Goal: Transaction & Acquisition: Purchase product/service

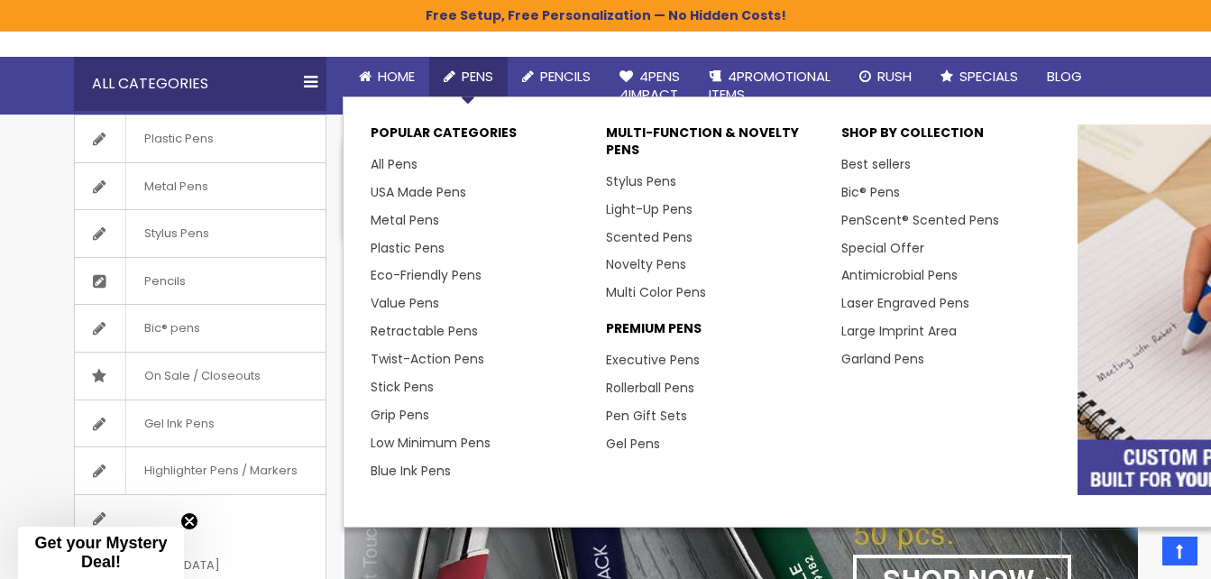
scroll to position [102, 0]
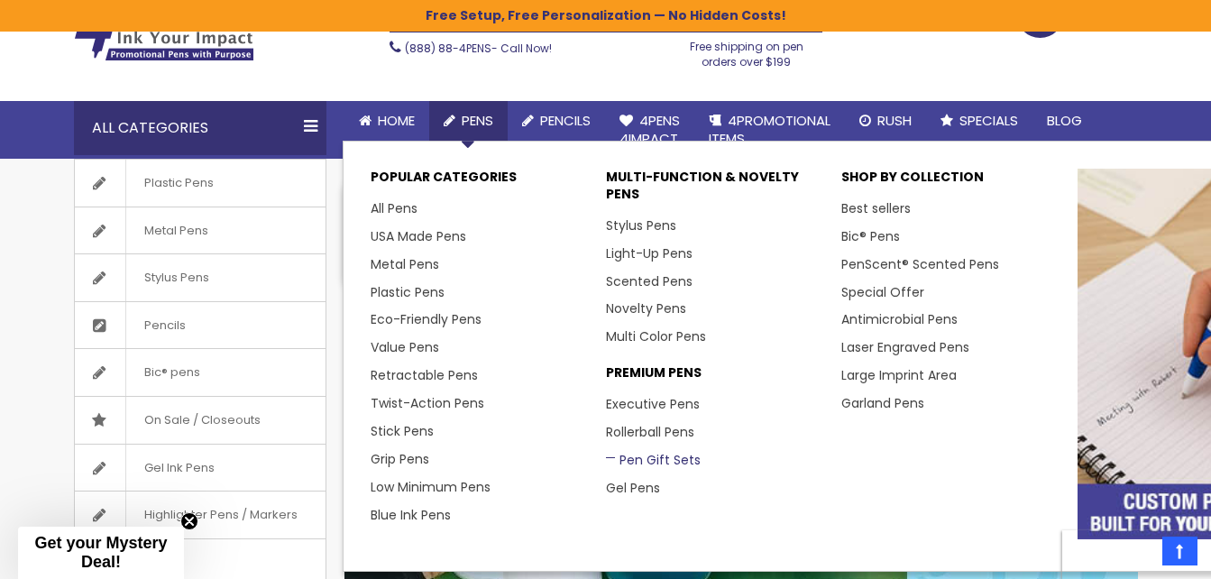
click at [675, 462] on link "Pen Gift Sets" at bounding box center [653, 460] width 95 height 18
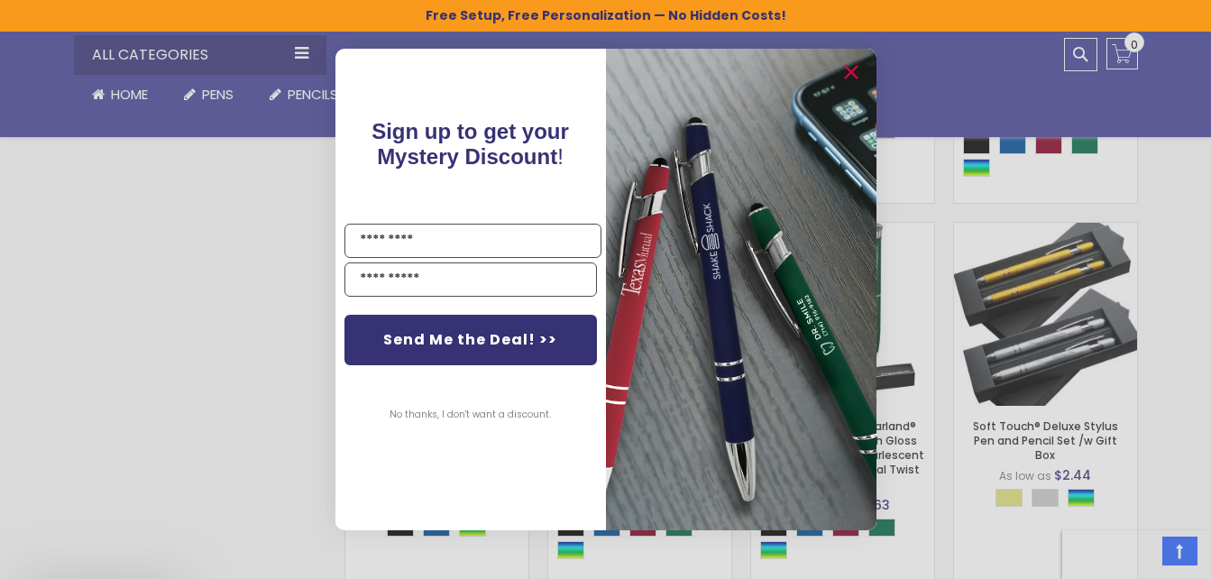
scroll to position [1053, 0]
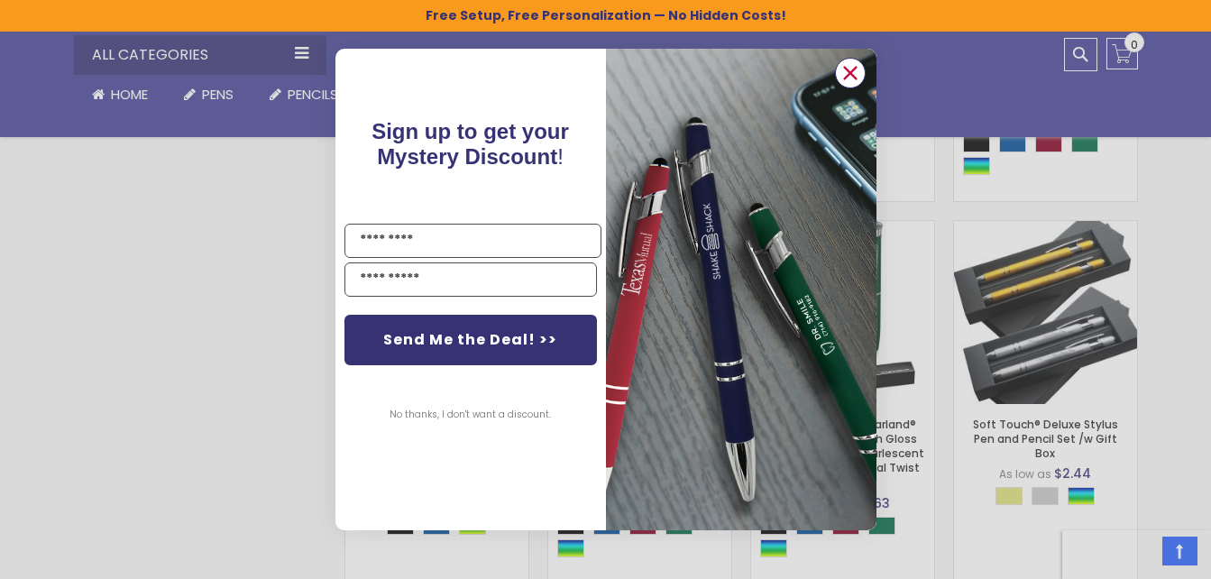
click at [852, 68] on circle "Close dialog" at bounding box center [849, 73] width 27 height 27
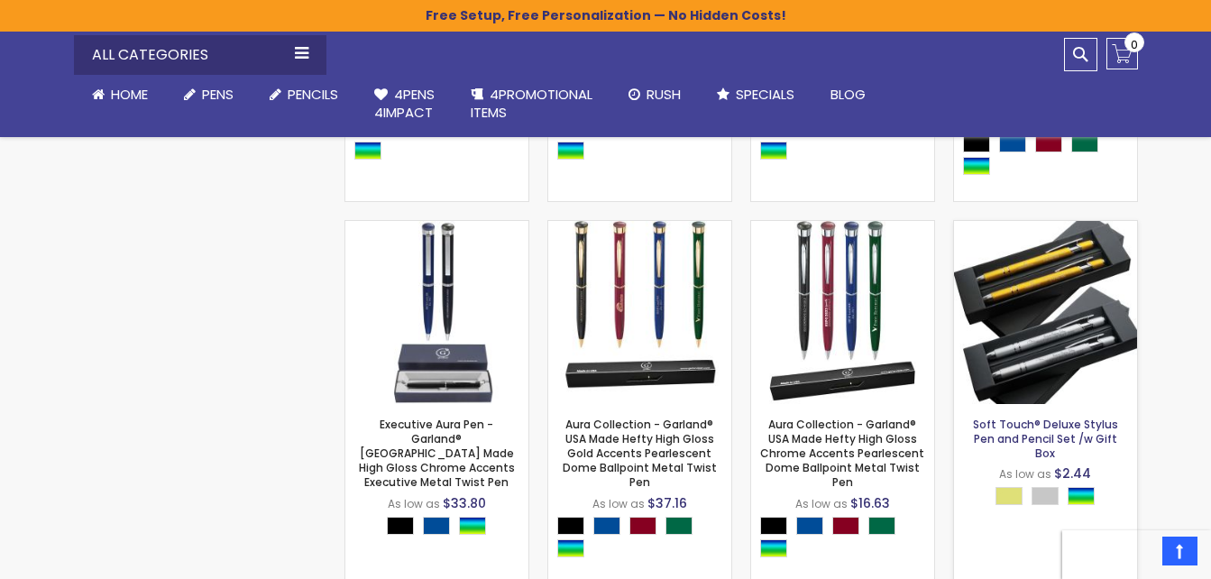
click at [1030, 441] on link "Soft Touch® Deluxe Stylus Pen and Pencil Set /w Gift Box" at bounding box center [1045, 439] width 145 height 44
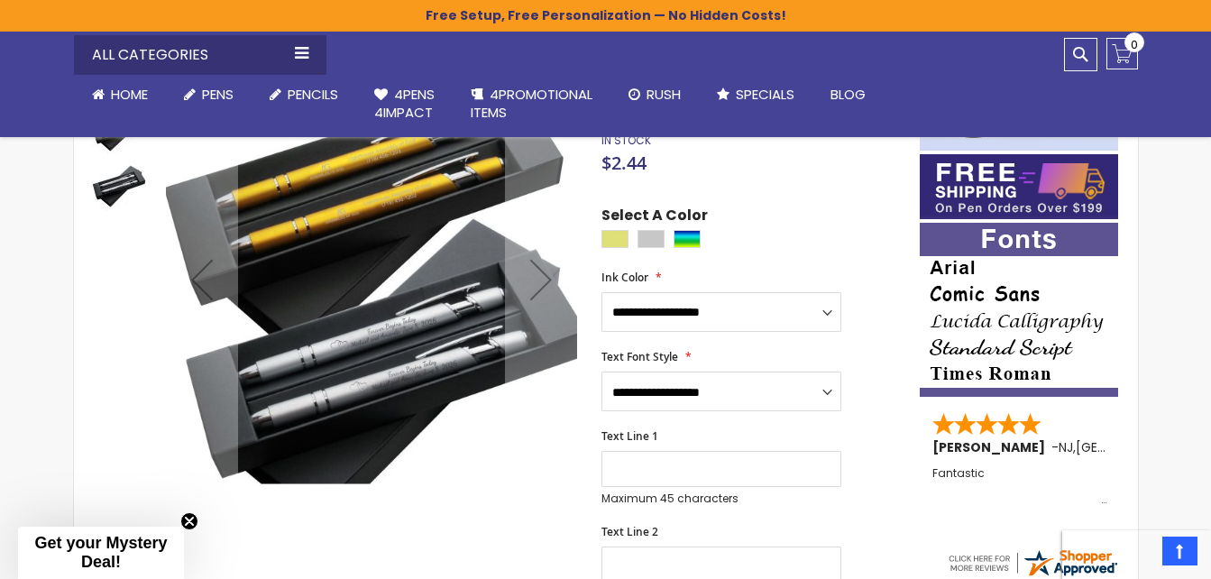
scroll to position [257, 0]
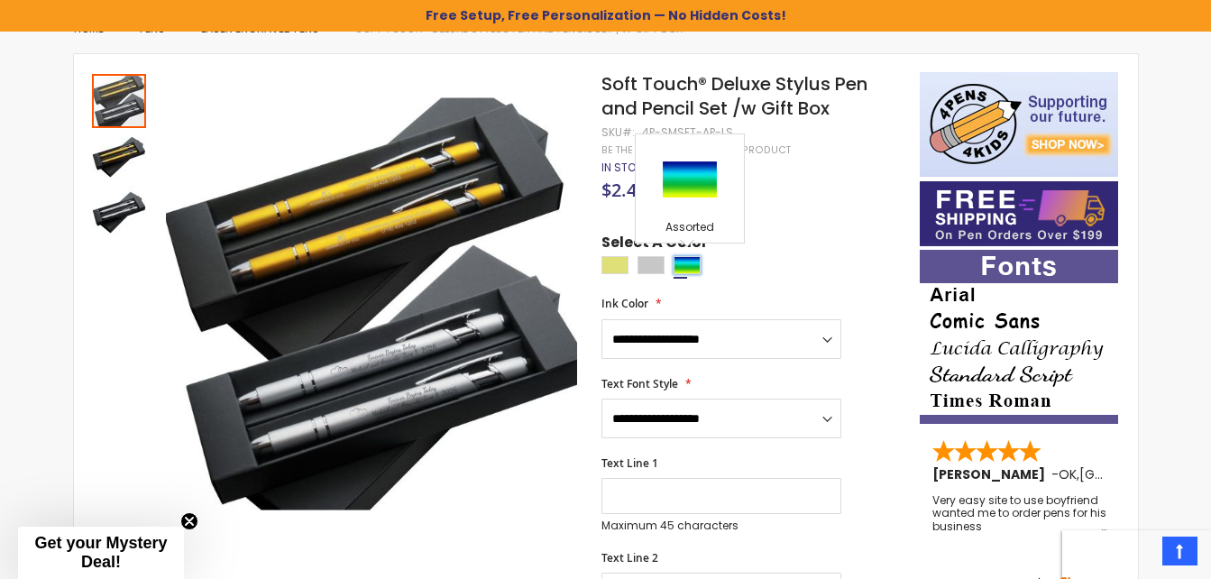
click at [689, 271] on div "Assorted" at bounding box center [687, 265] width 27 height 18
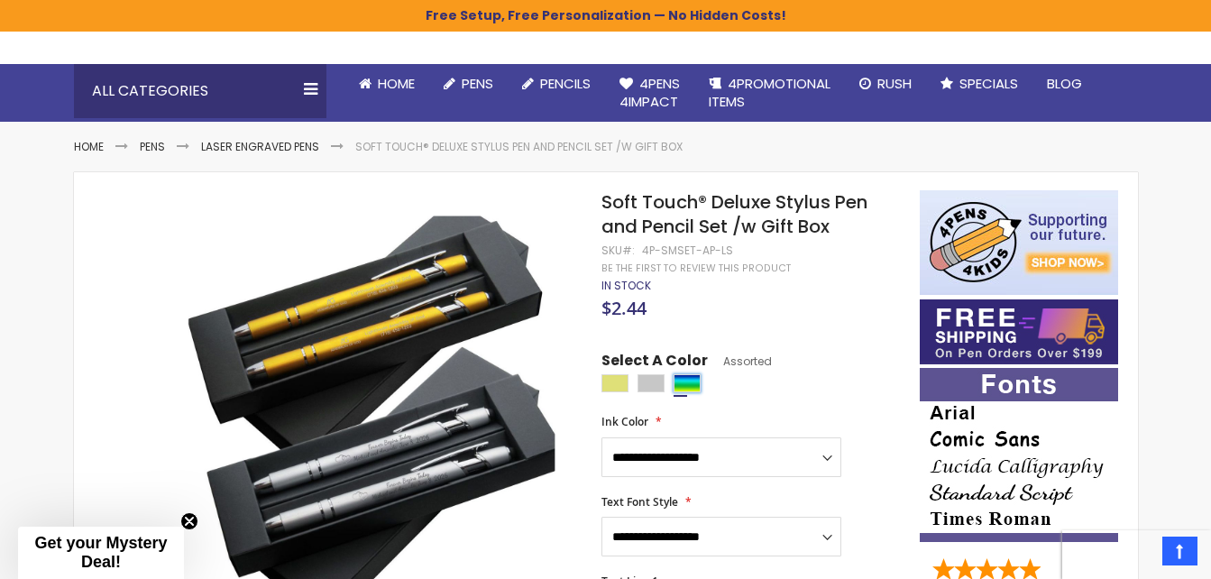
scroll to position [134, 0]
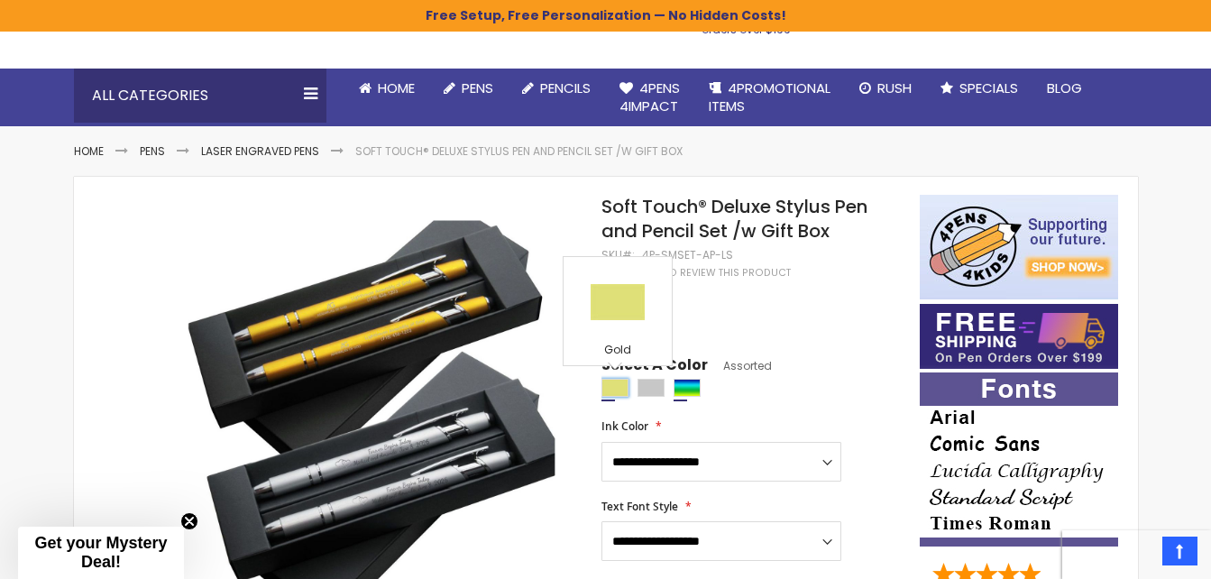
click at [616, 393] on div "Gold" at bounding box center [614, 388] width 27 height 18
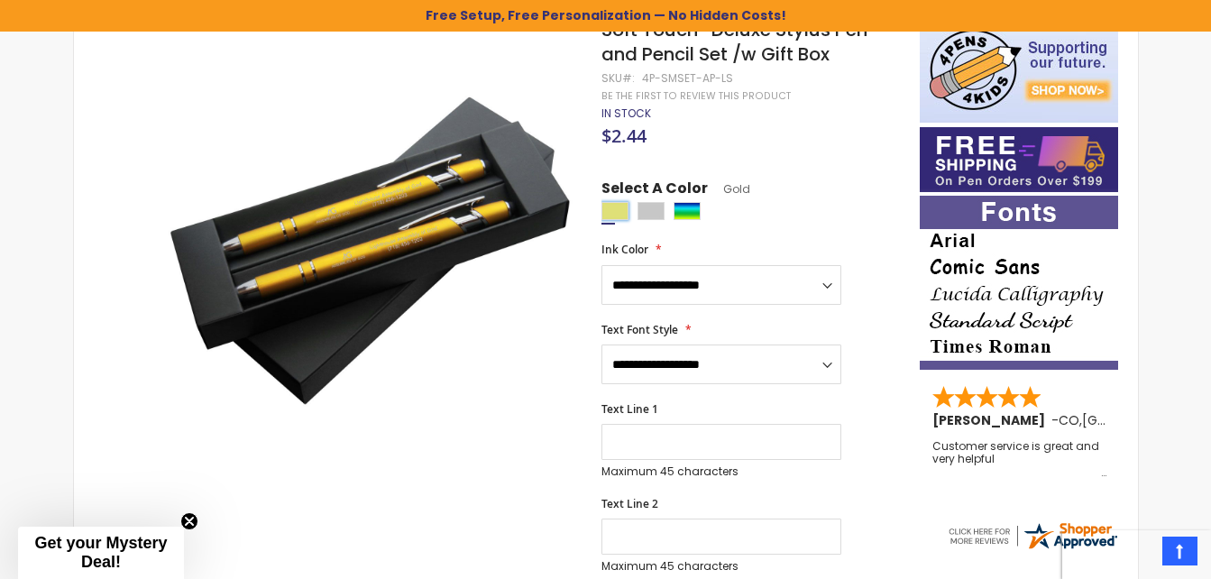
scroll to position [317, 0]
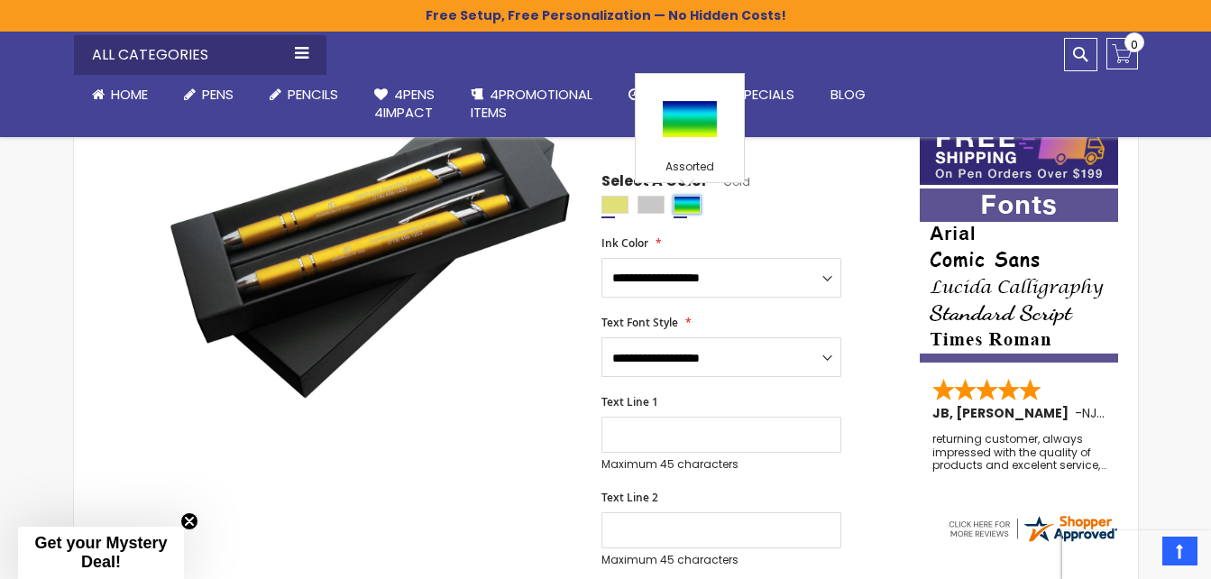
click at [686, 210] on div "Assorted" at bounding box center [687, 205] width 27 height 18
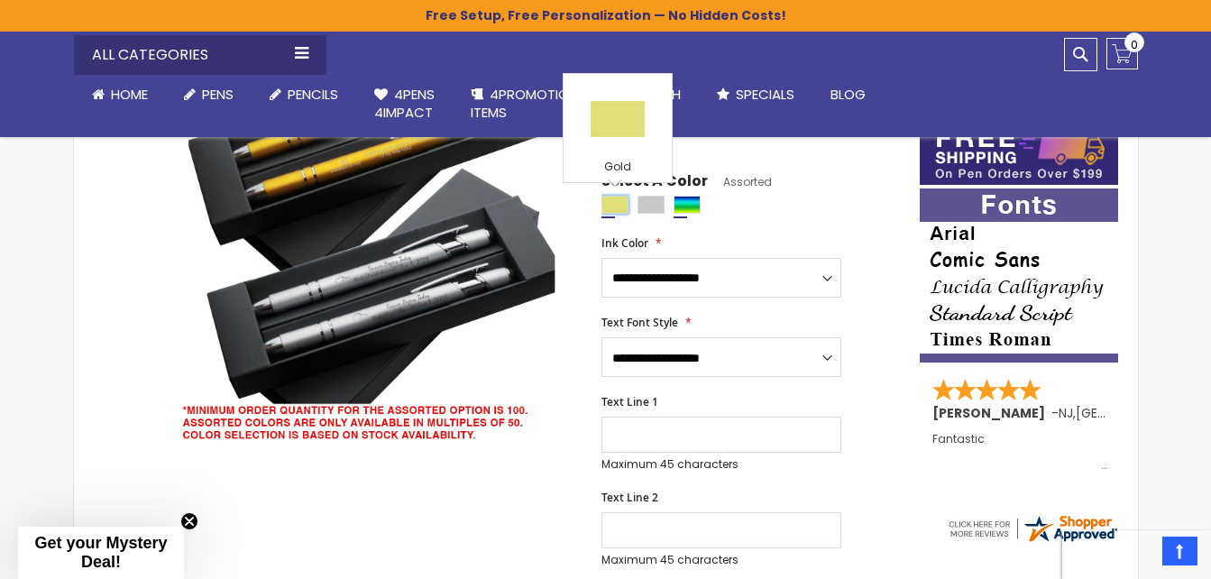
click at [617, 211] on div "Gold" at bounding box center [614, 205] width 27 height 18
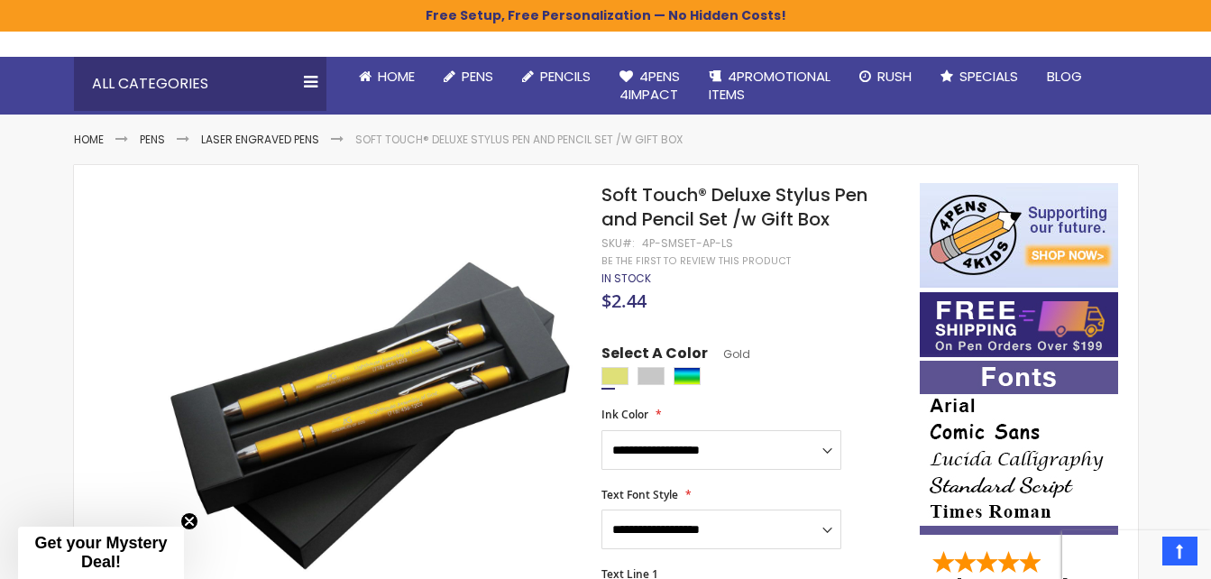
scroll to position [131, 0]
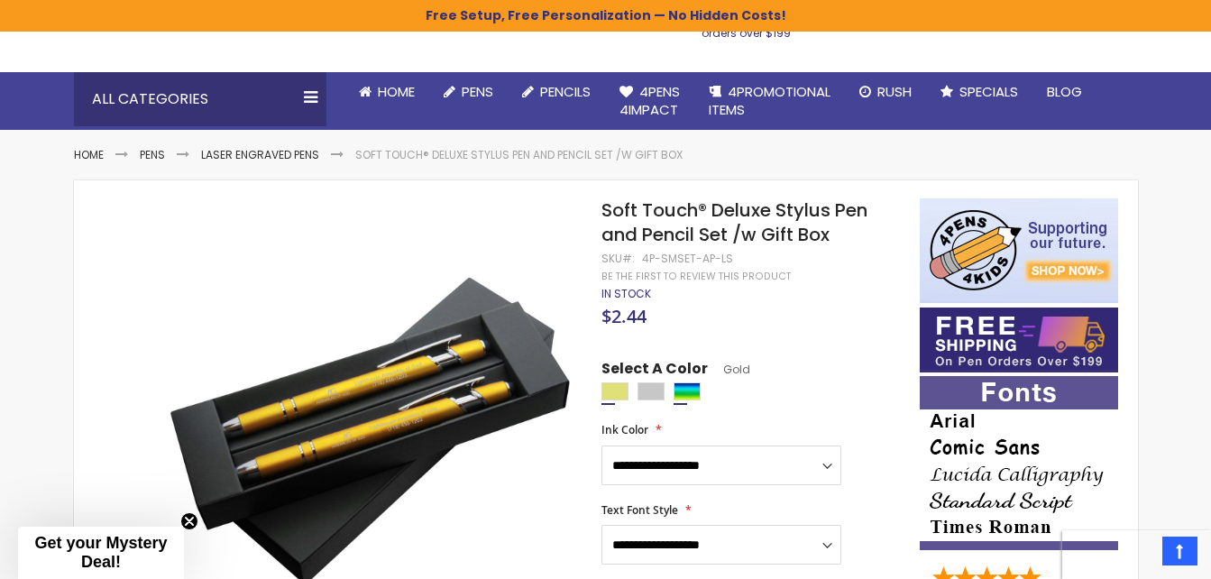
drag, startPoint x: 686, startPoint y: 401, endPoint x: 684, endPoint y: 390, distance: 12.0
click at [684, 390] on div at bounding box center [755, 393] width 308 height 23
click at [684, 390] on div "Assorted" at bounding box center [687, 391] width 27 height 18
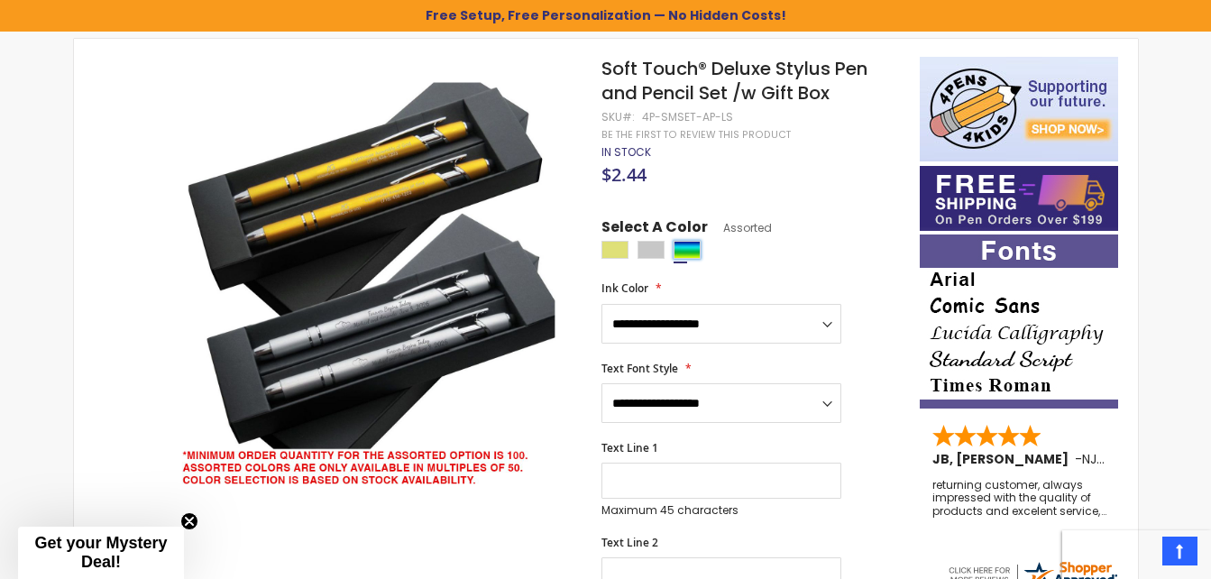
scroll to position [254, 0]
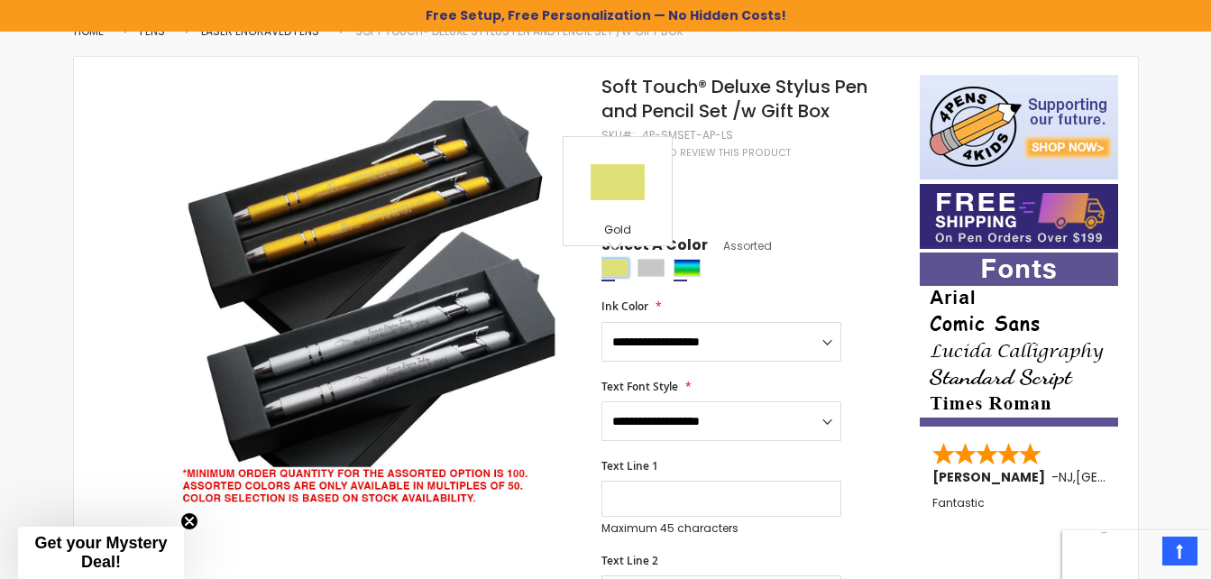
click at [620, 276] on div "Gold" at bounding box center [614, 268] width 27 height 18
type input "****"
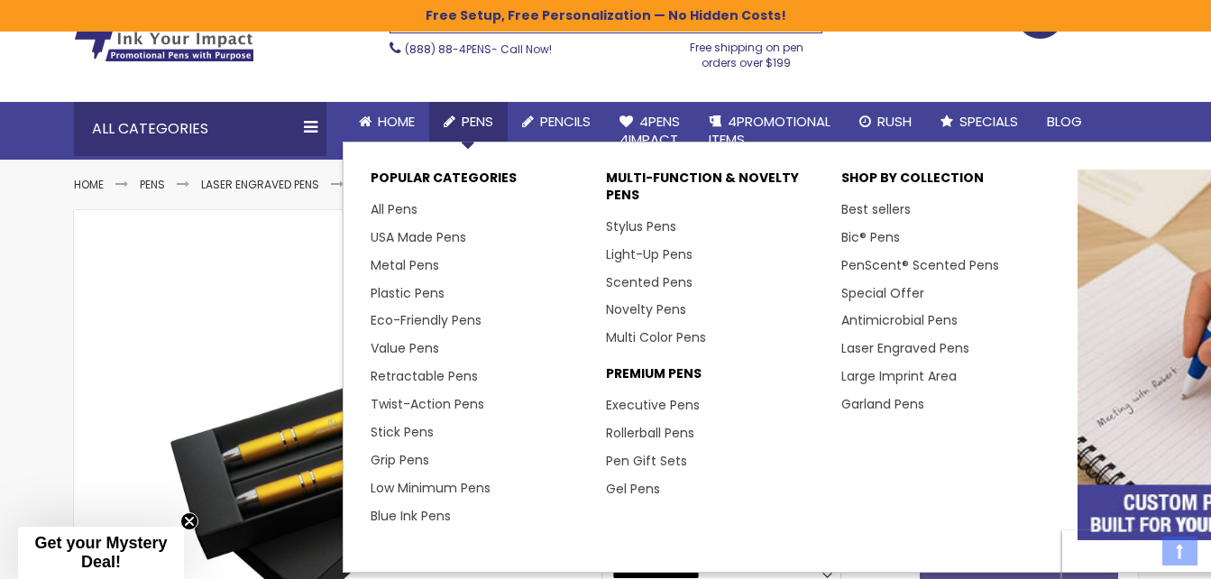
scroll to position [105, 0]
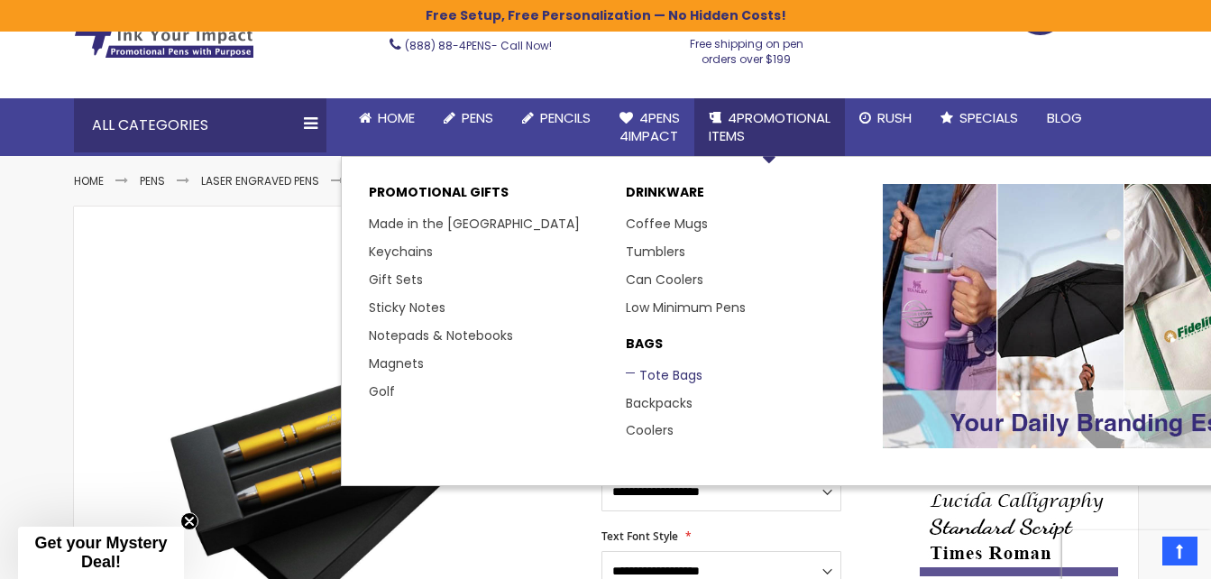
click at [666, 383] on link "Tote Bags" at bounding box center [664, 375] width 77 height 18
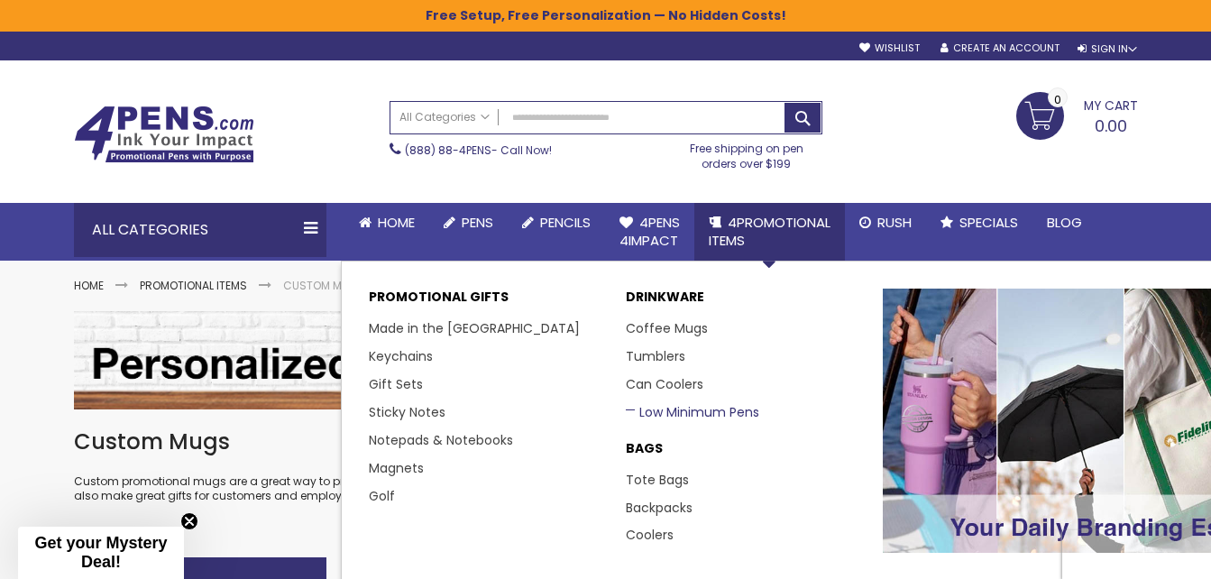
click at [663, 411] on link "Low Minimum Pens" at bounding box center [692, 412] width 133 height 18
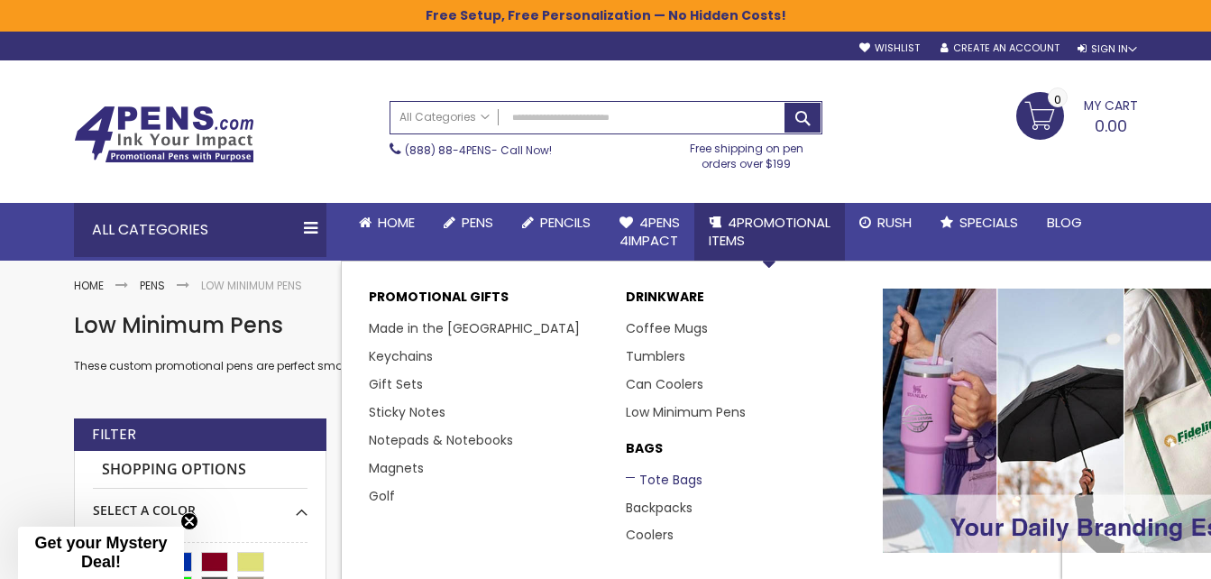
click at [647, 482] on link "Tote Bags" at bounding box center [664, 480] width 77 height 18
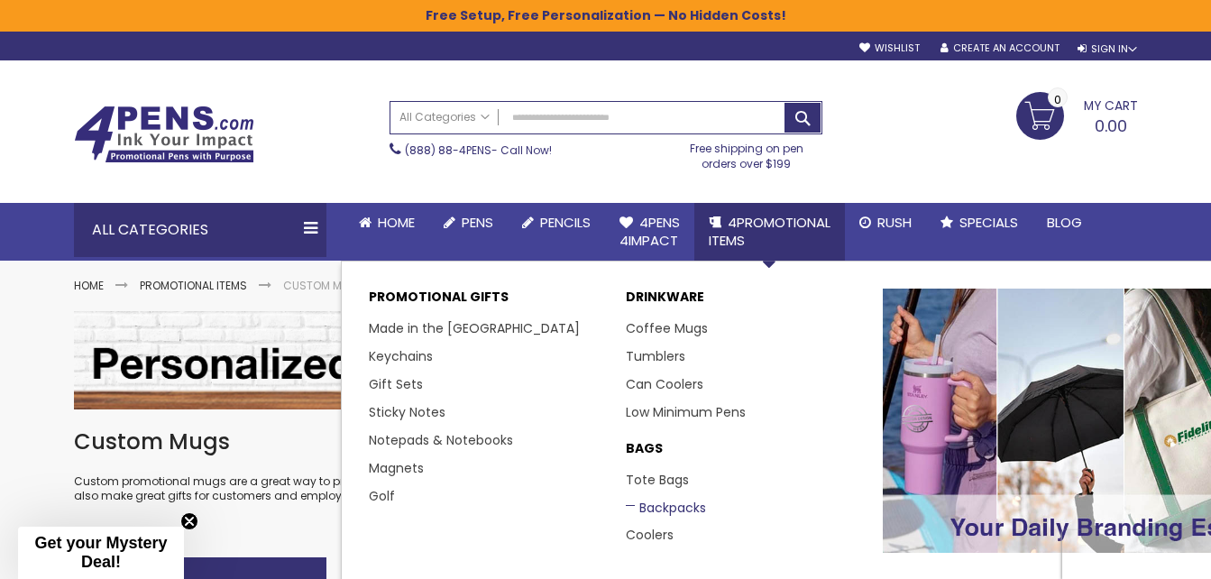
click at [668, 503] on link "Backpacks" at bounding box center [666, 508] width 80 height 18
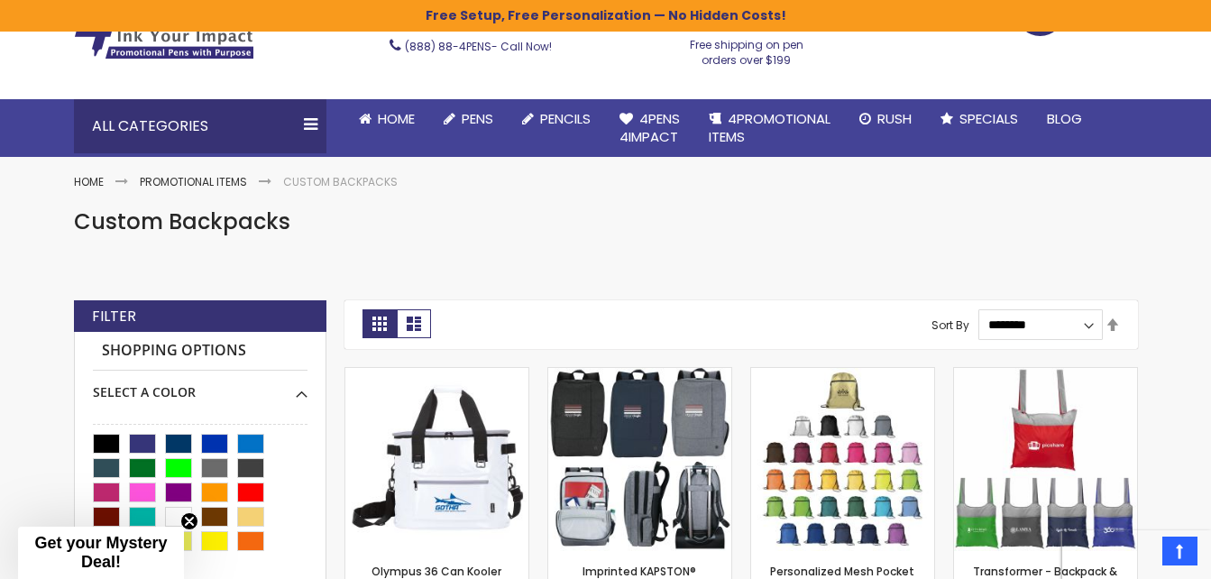
scroll to position [101, 0]
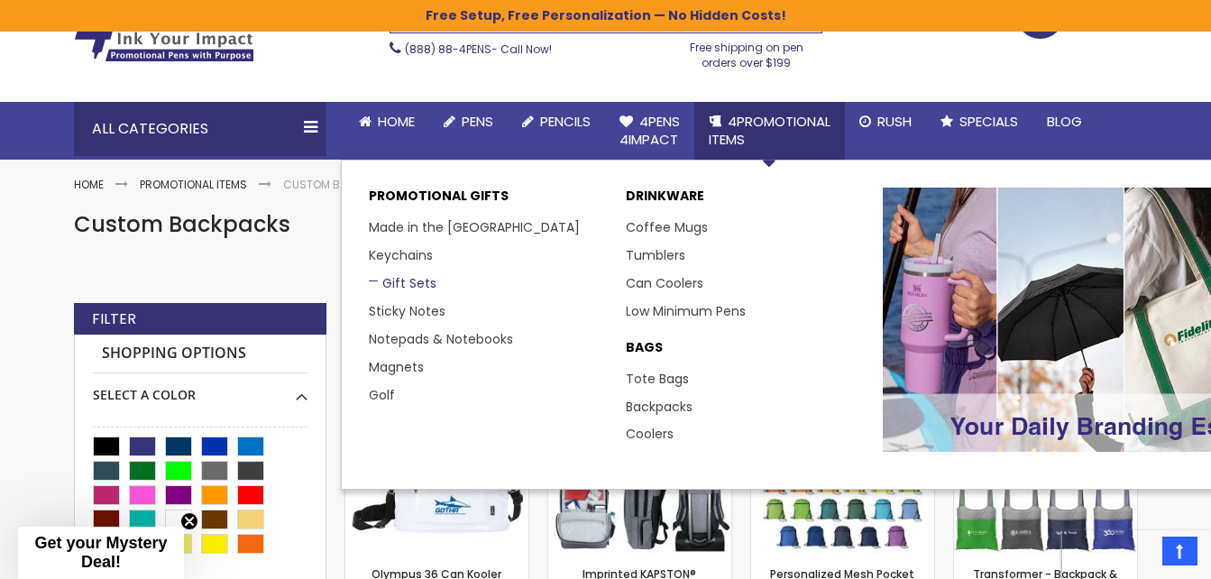
click at [410, 283] on link "Gift Sets" at bounding box center [403, 283] width 68 height 18
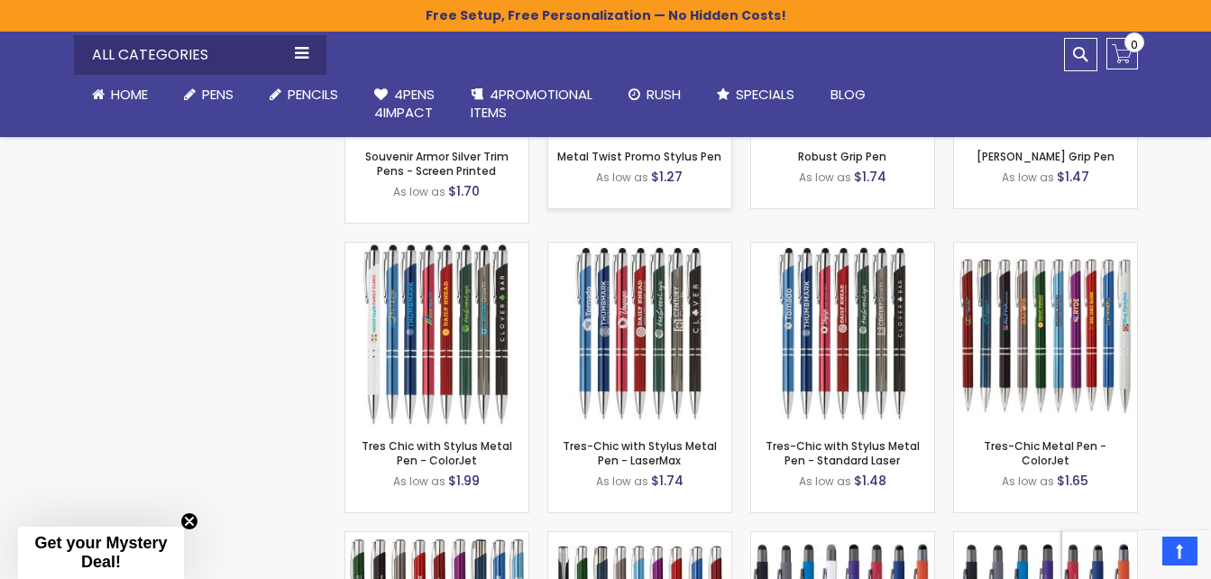
scroll to position [5080, 0]
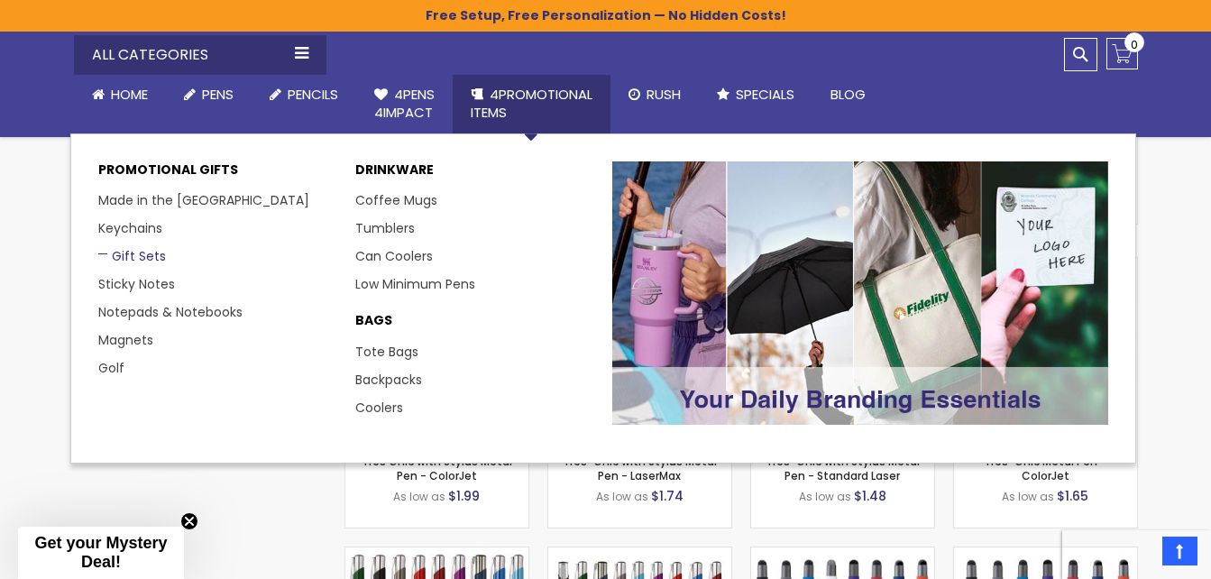
click at [133, 253] on link "Gift Sets" at bounding box center [132, 256] width 68 height 18
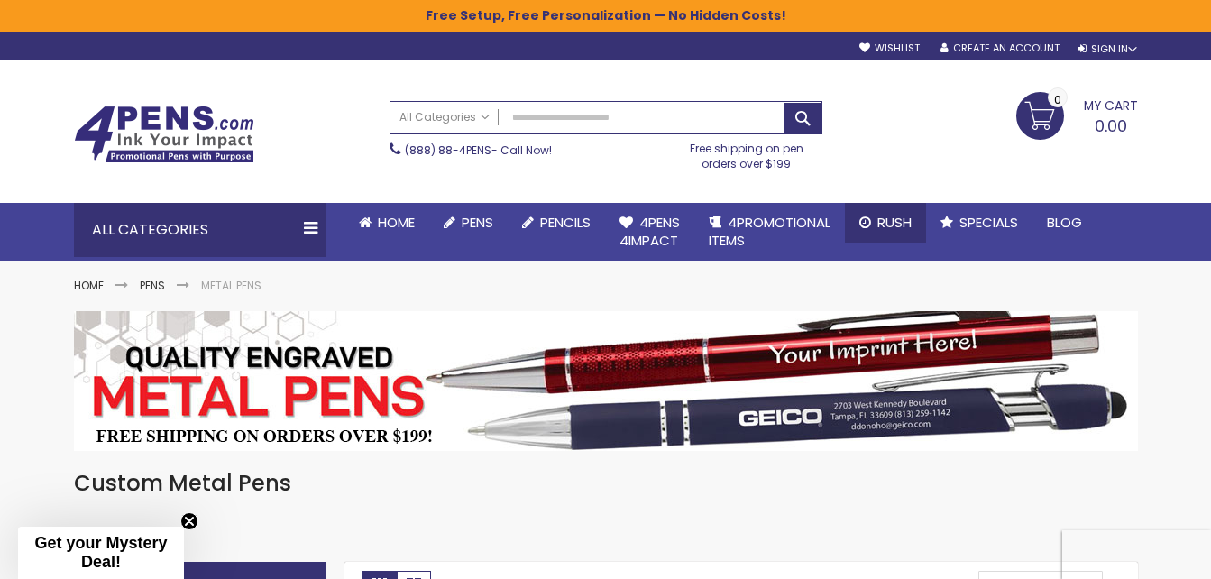
click at [899, 222] on span "Rush" at bounding box center [894, 222] width 34 height 19
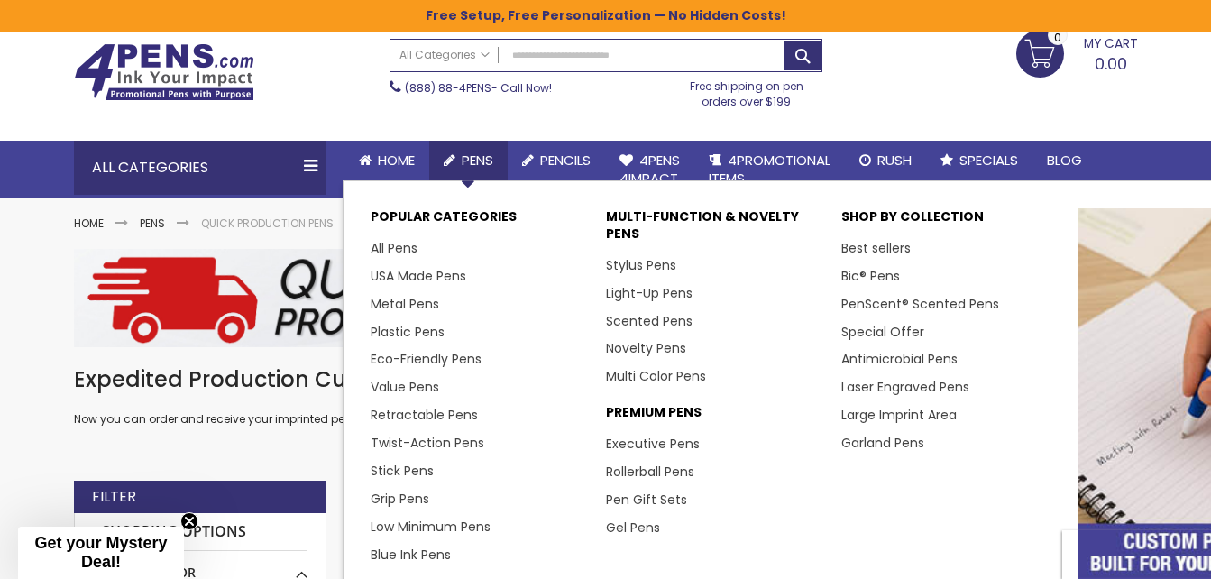
scroll to position [67, 0]
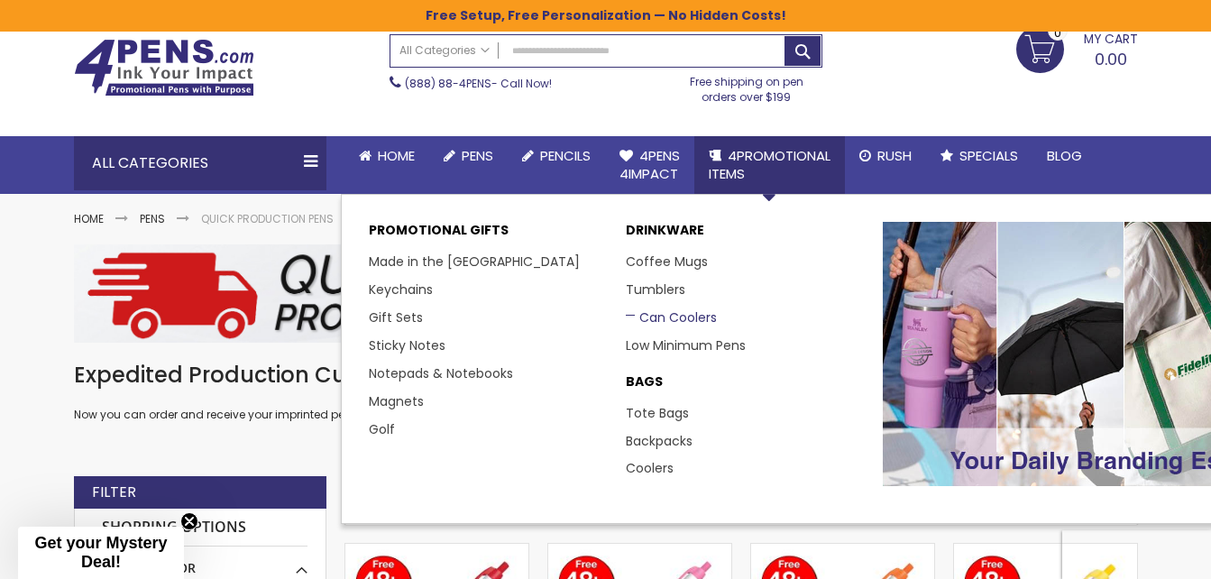
click at [686, 316] on link "Can Coolers" at bounding box center [671, 317] width 91 height 18
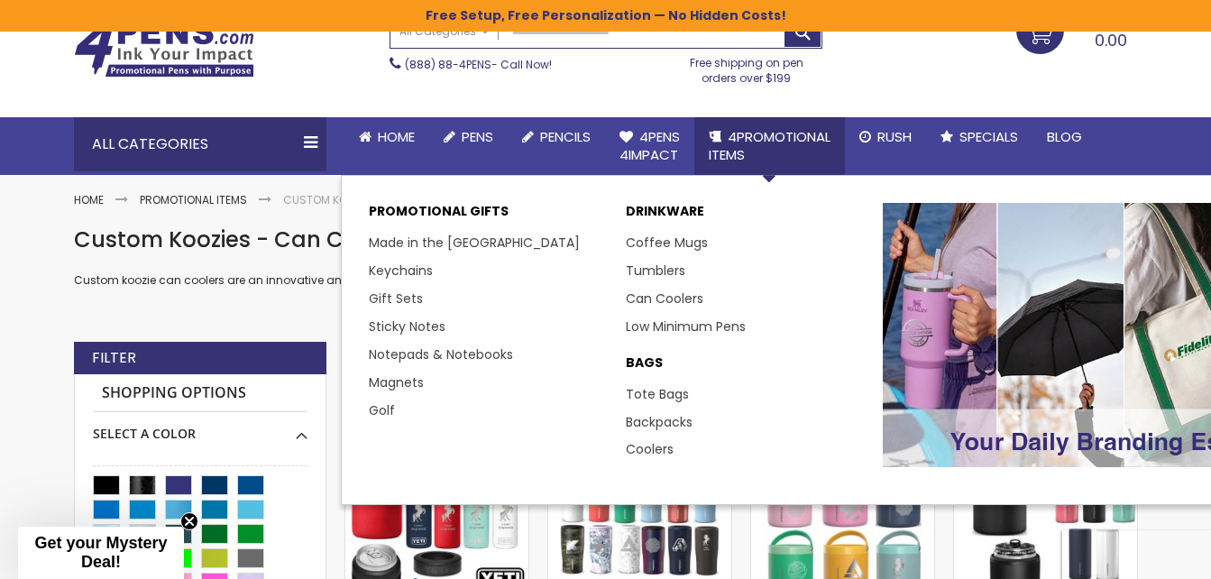
scroll to position [101, 0]
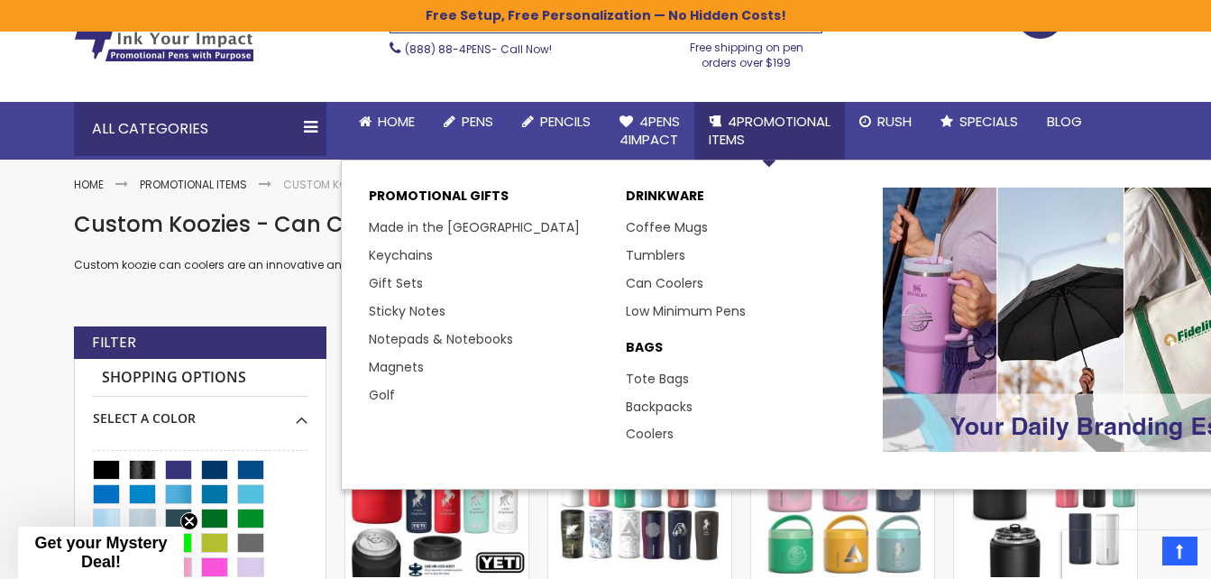
click at [803, 140] on link "4PROMOTIONAL ITEMS" at bounding box center [769, 131] width 151 height 59
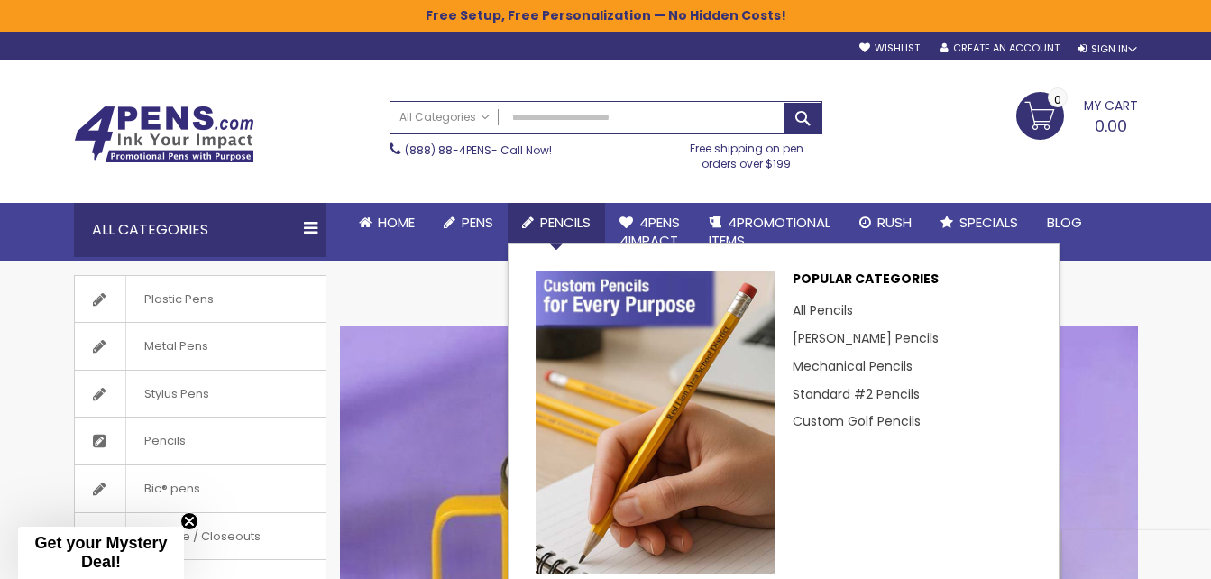
click at [868, 375] on li "Mechanical Pencils" at bounding box center [912, 367] width 239 height 28
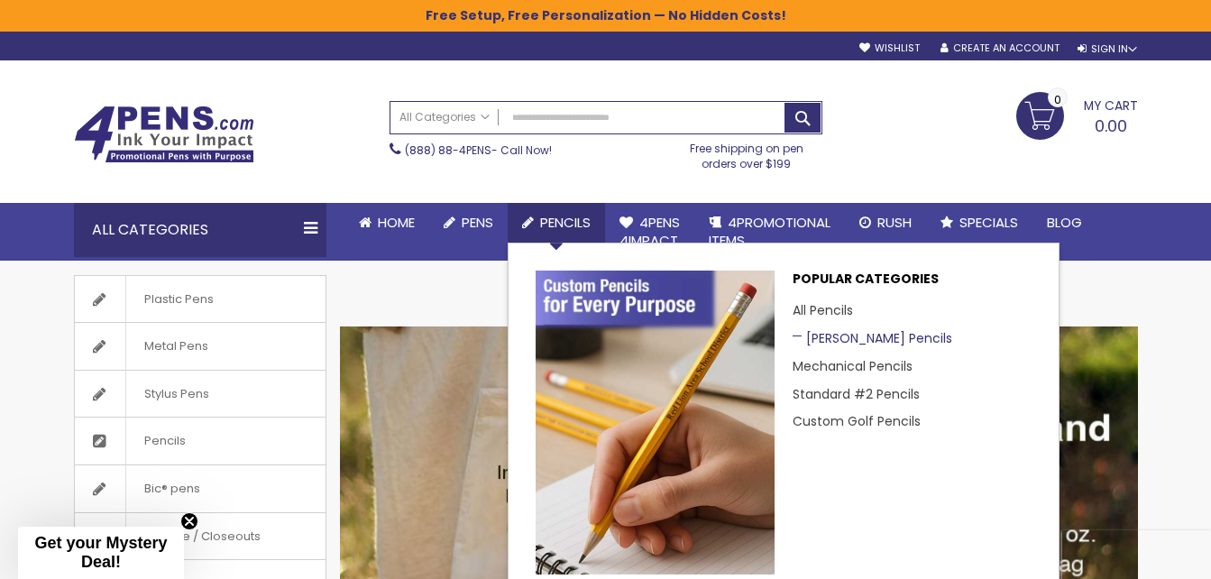
click at [831, 338] on link "[PERSON_NAME] Pencils" at bounding box center [873, 338] width 160 height 18
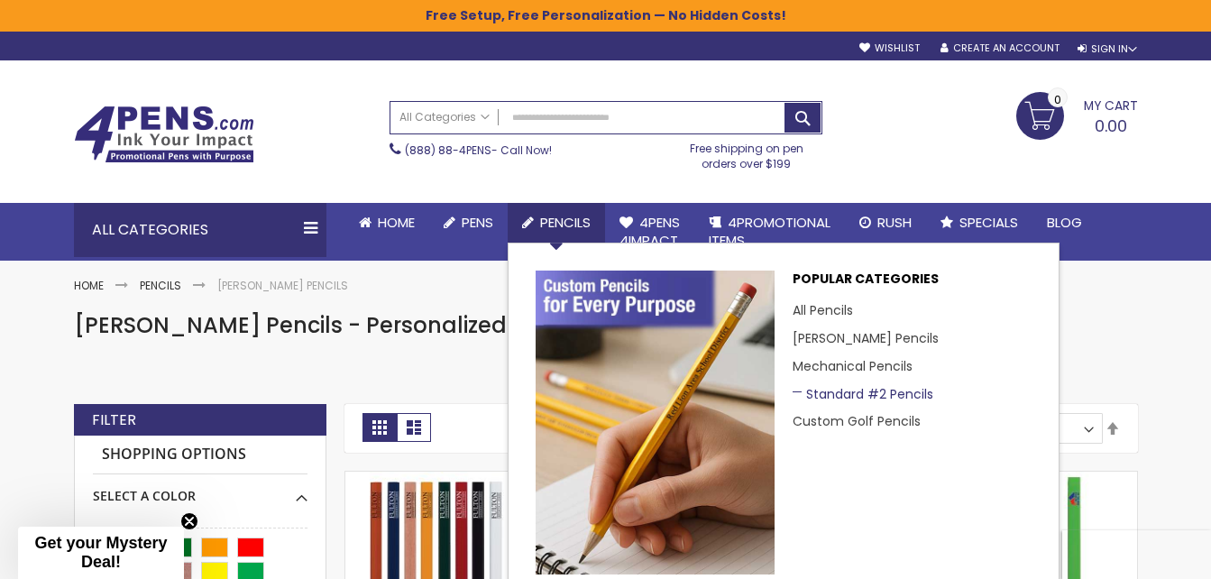
click at [858, 398] on link "Standard #2 Pencils" at bounding box center [863, 394] width 141 height 18
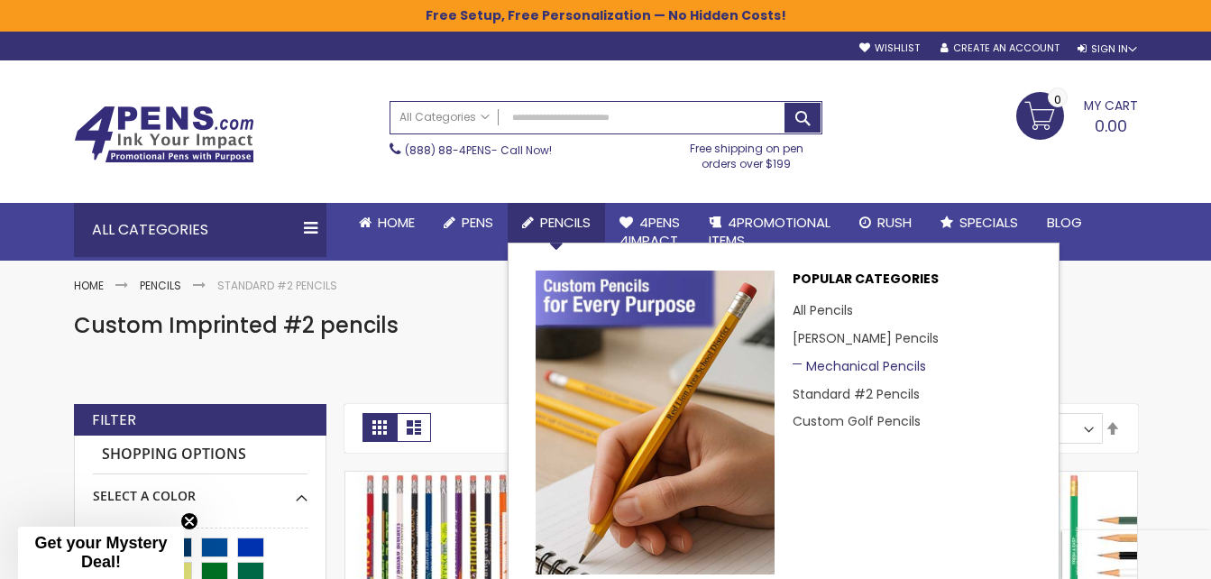
click at [841, 367] on link "Mechanical Pencils" at bounding box center [859, 366] width 133 height 18
